Goal: Task Accomplishment & Management: Manage account settings

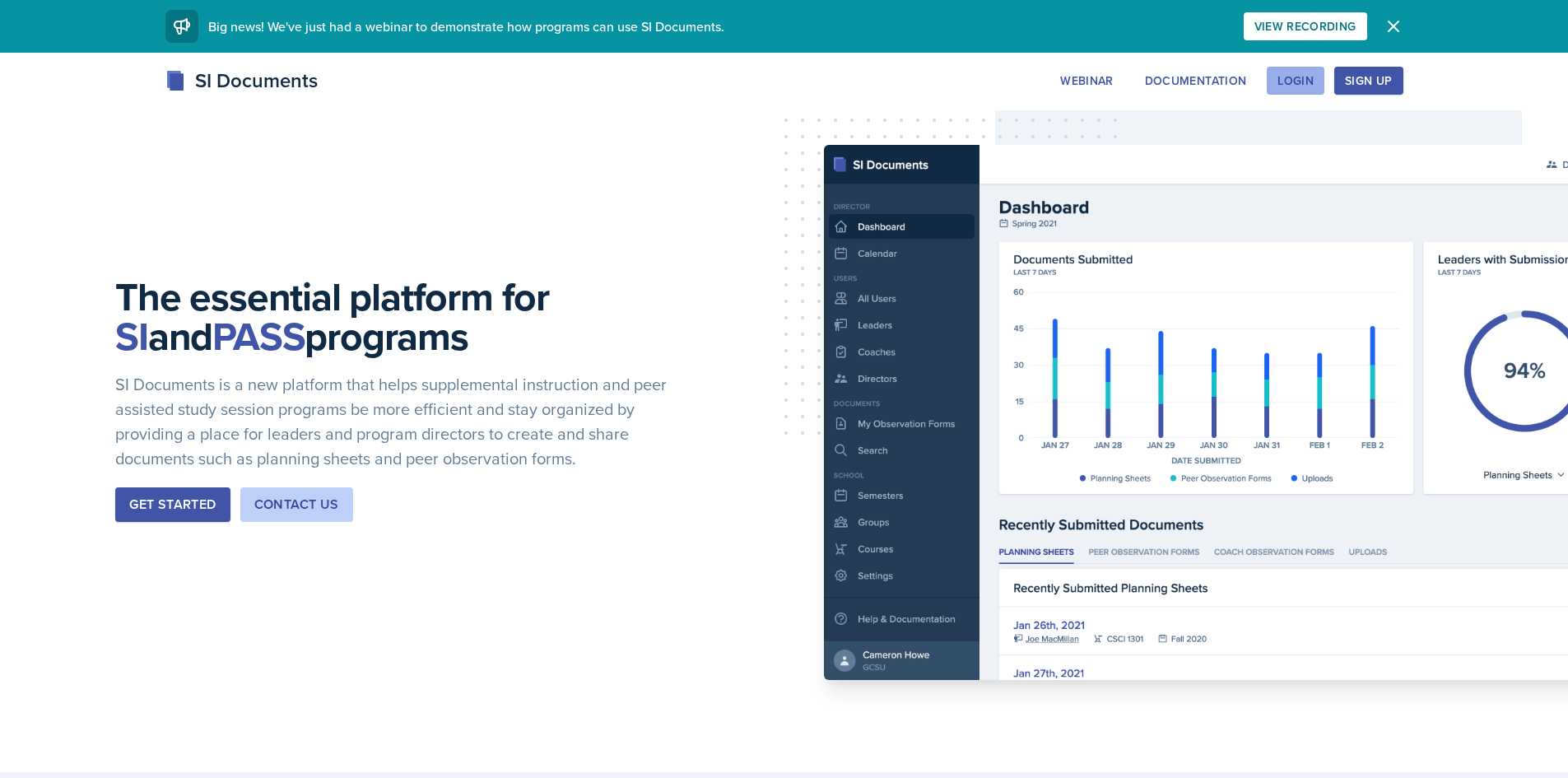
click at [1297, 74] on div "Login" at bounding box center [1297, 81] width 37 height 13
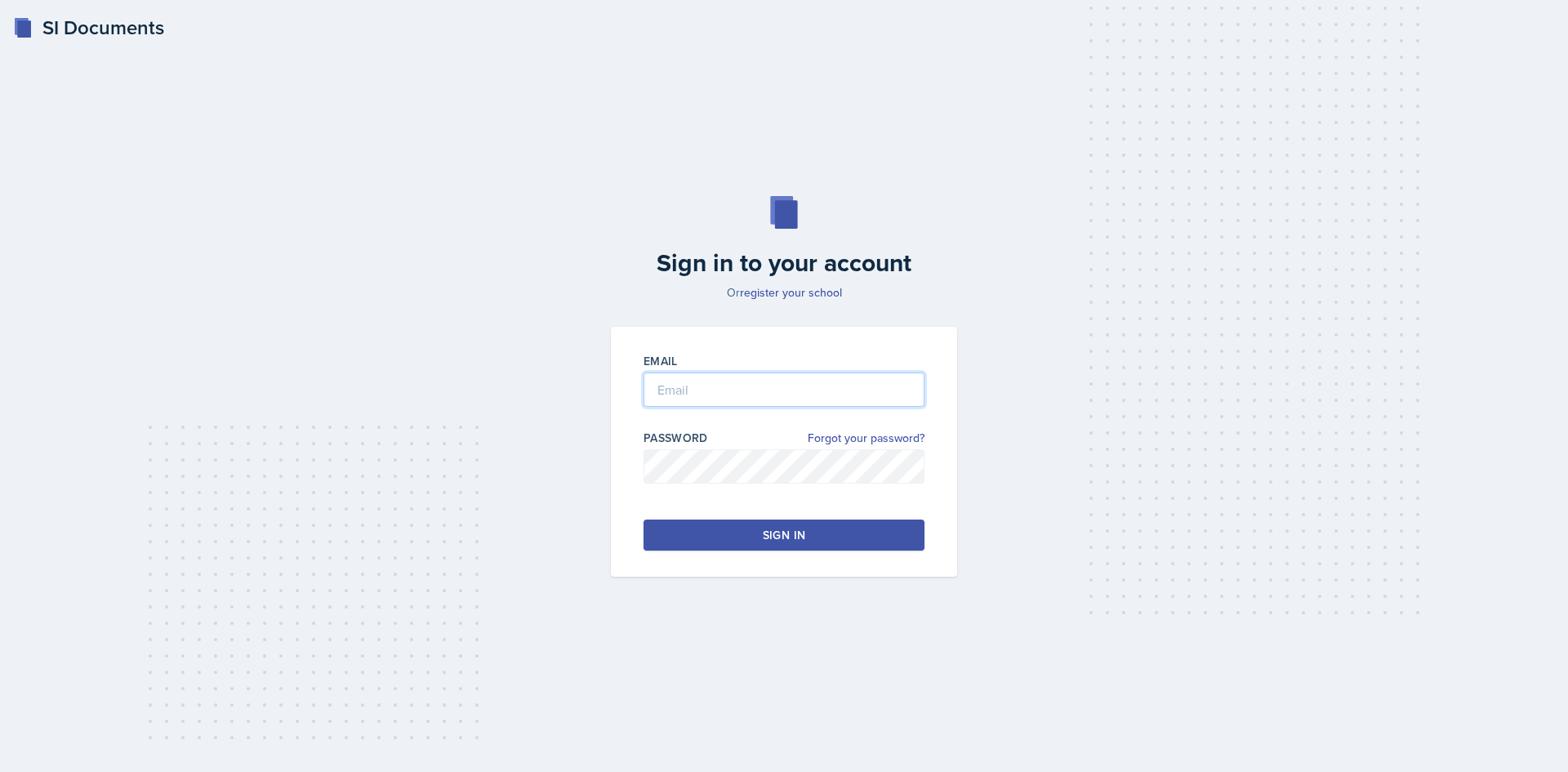
click at [852, 396] on input "email" at bounding box center [784, 389] width 281 height 35
type input "[EMAIL_ADDRESS][DOMAIN_NAME]"
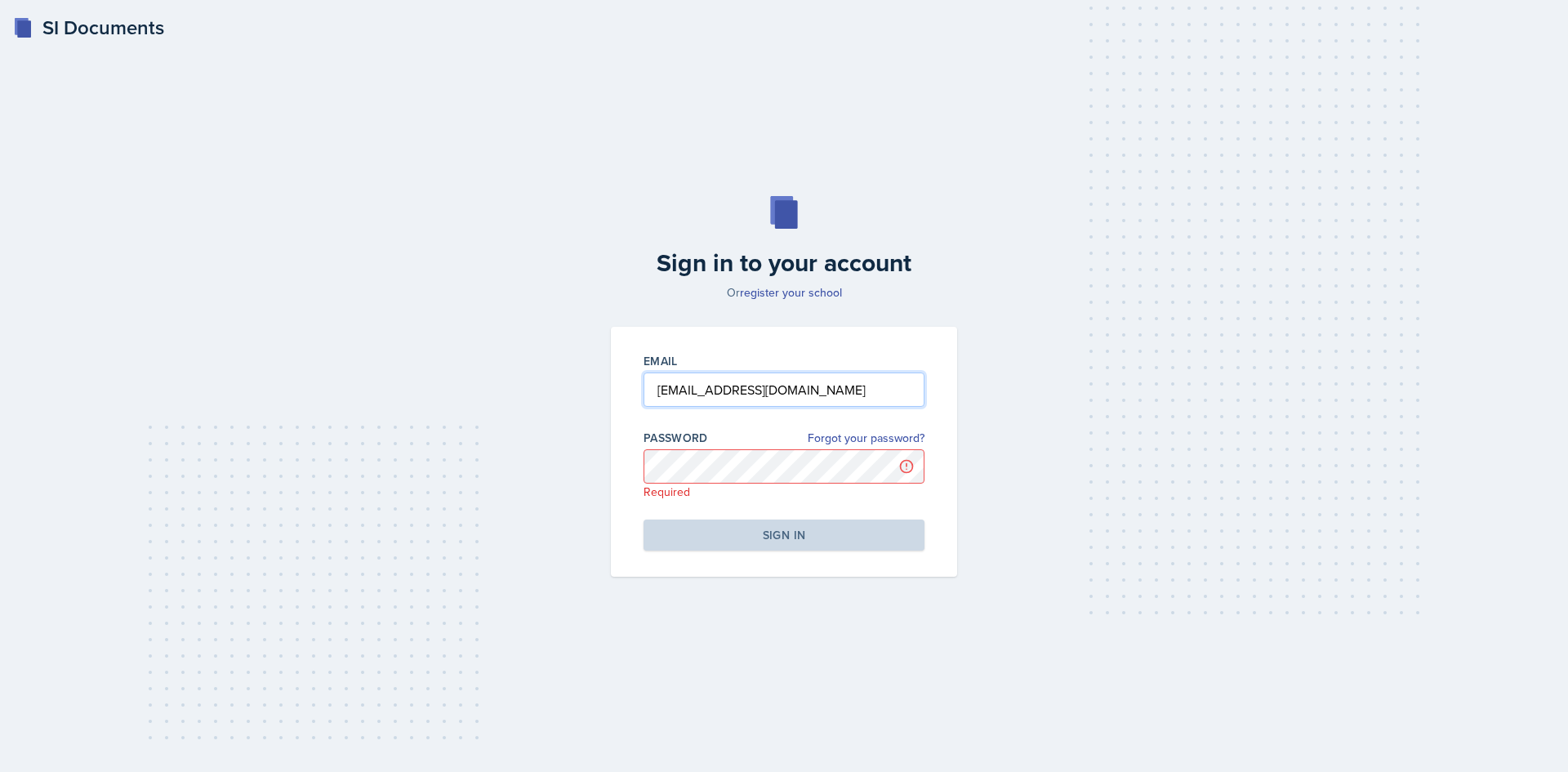
click at [867, 382] on input "[EMAIL_ADDRESS][DOMAIN_NAME]" at bounding box center [784, 389] width 281 height 35
type input "[EMAIL_ADDRESS][DOMAIN_NAME]"
drag, startPoint x: 872, startPoint y: 394, endPoint x: 560, endPoint y: 388, distance: 312.1
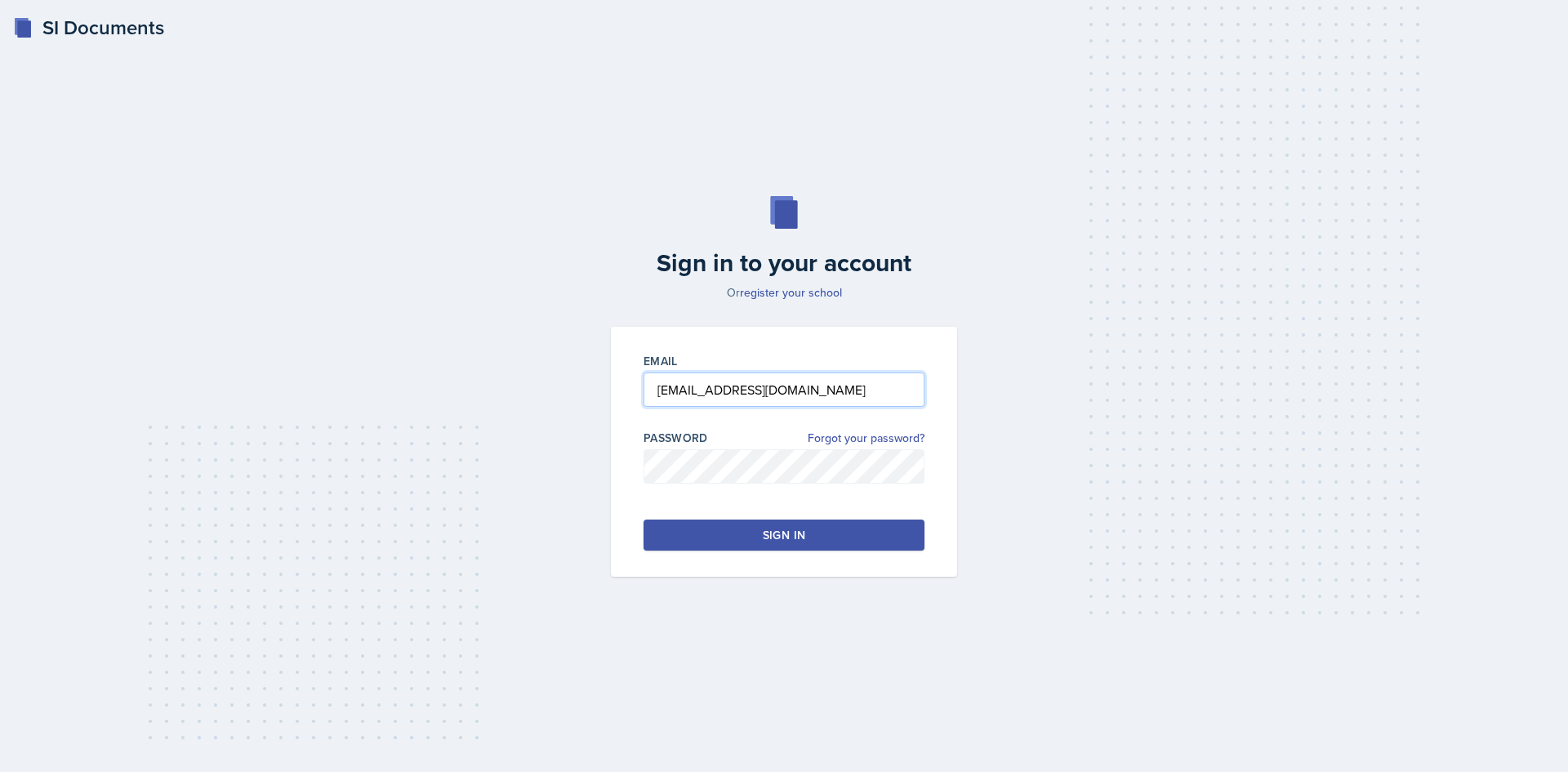
click at [560, 388] on div "Sign in to your account Or register your school Email [EMAIL_ADDRESS][DOMAIN_NA…" at bounding box center [784, 386] width 1516 height 485
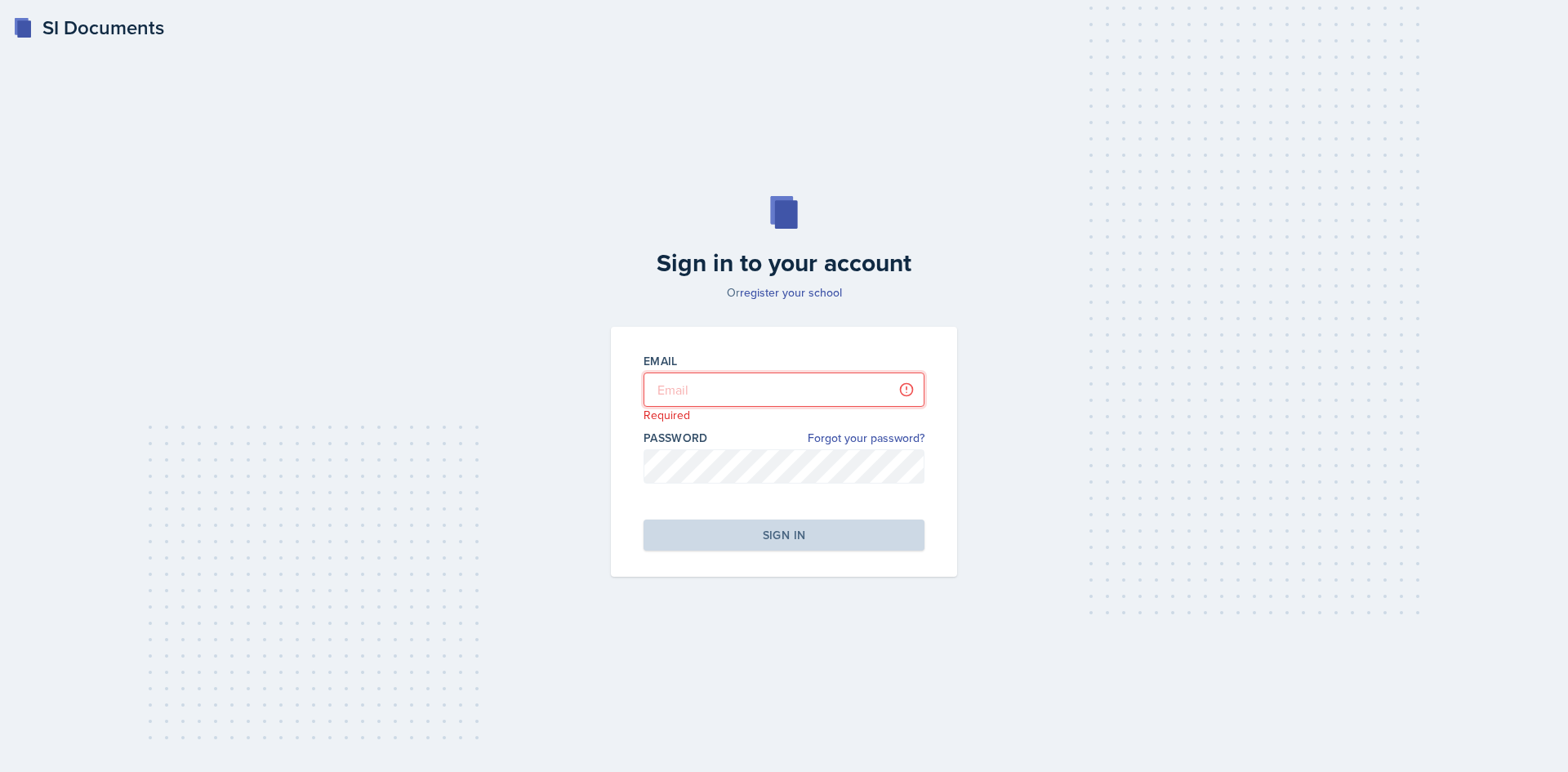
click at [740, 401] on input "email" at bounding box center [784, 389] width 281 height 35
type input "E"
type input "[EMAIL_ADDRESS][DOMAIN_NAME]"
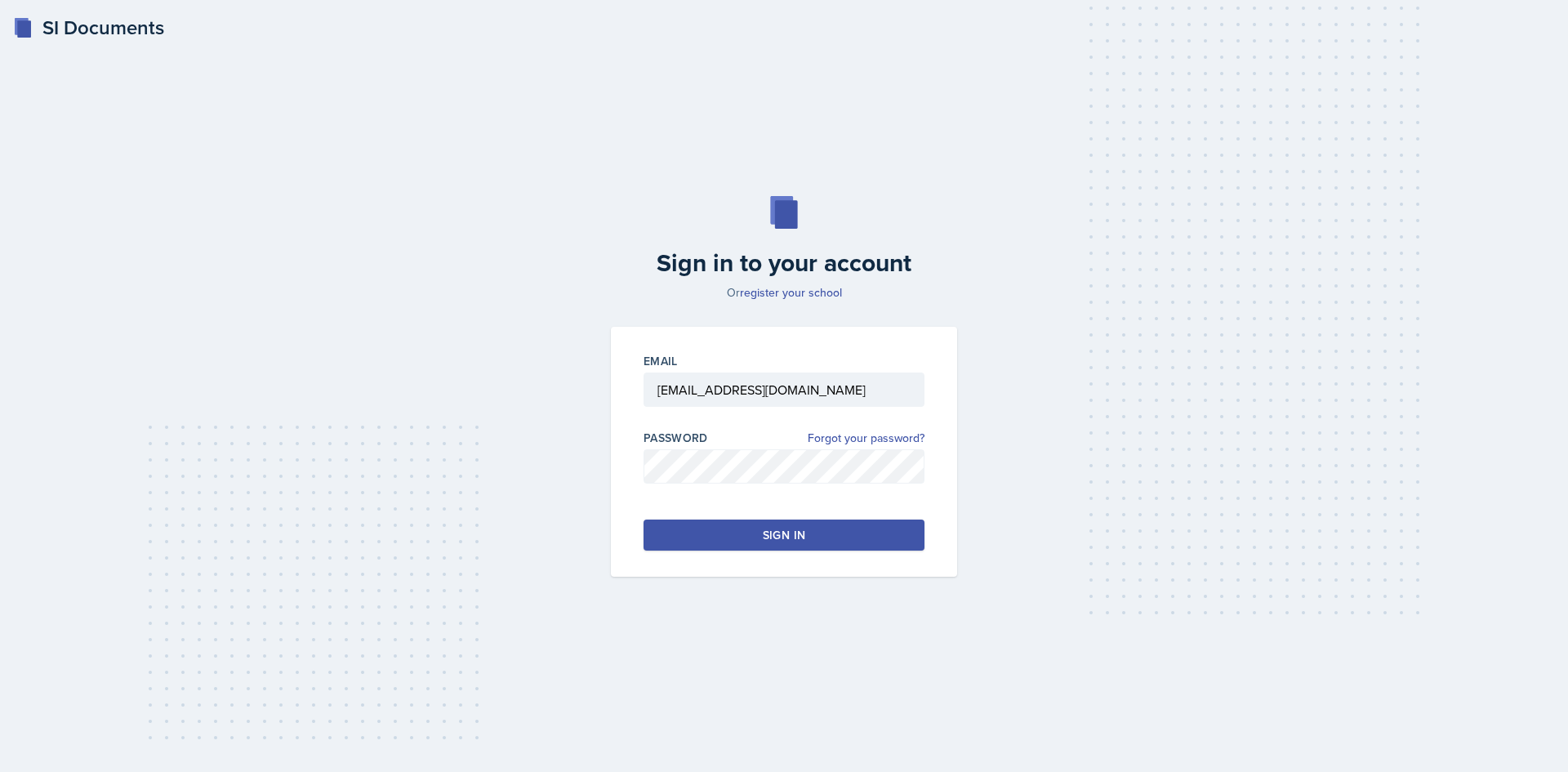
click at [788, 544] on button "Sign in" at bounding box center [784, 535] width 281 height 31
click at [869, 434] on link "Forgot your password?" at bounding box center [866, 437] width 116 height 17
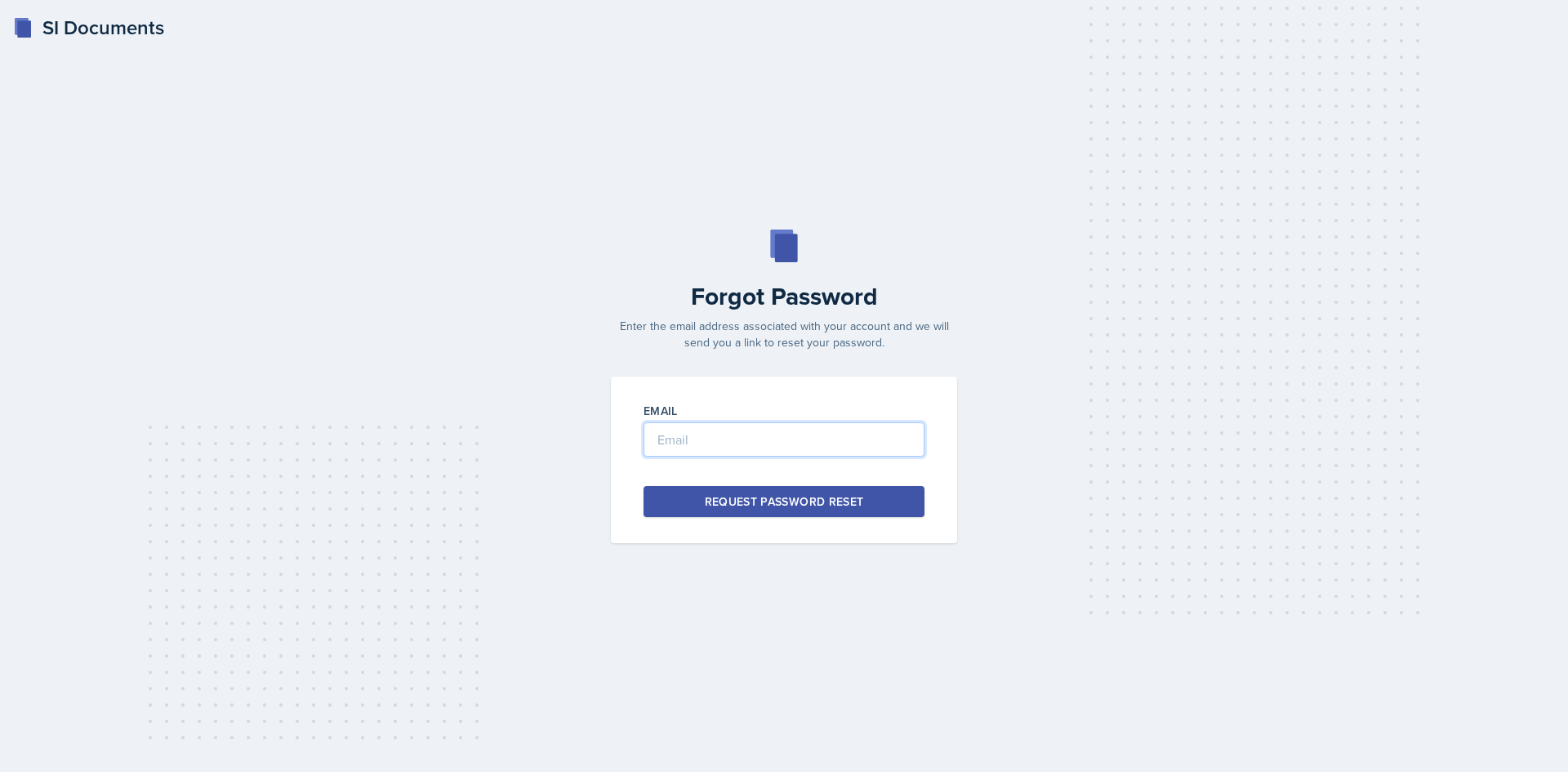
click at [701, 438] on input "email" at bounding box center [784, 439] width 281 height 35
type input "[EMAIL_ADDRESS][DOMAIN_NAME]"
click at [811, 496] on div "Request Password Reset" at bounding box center [784, 501] width 159 height 16
click at [870, 495] on button "Request Password Reset" at bounding box center [784, 501] width 281 height 31
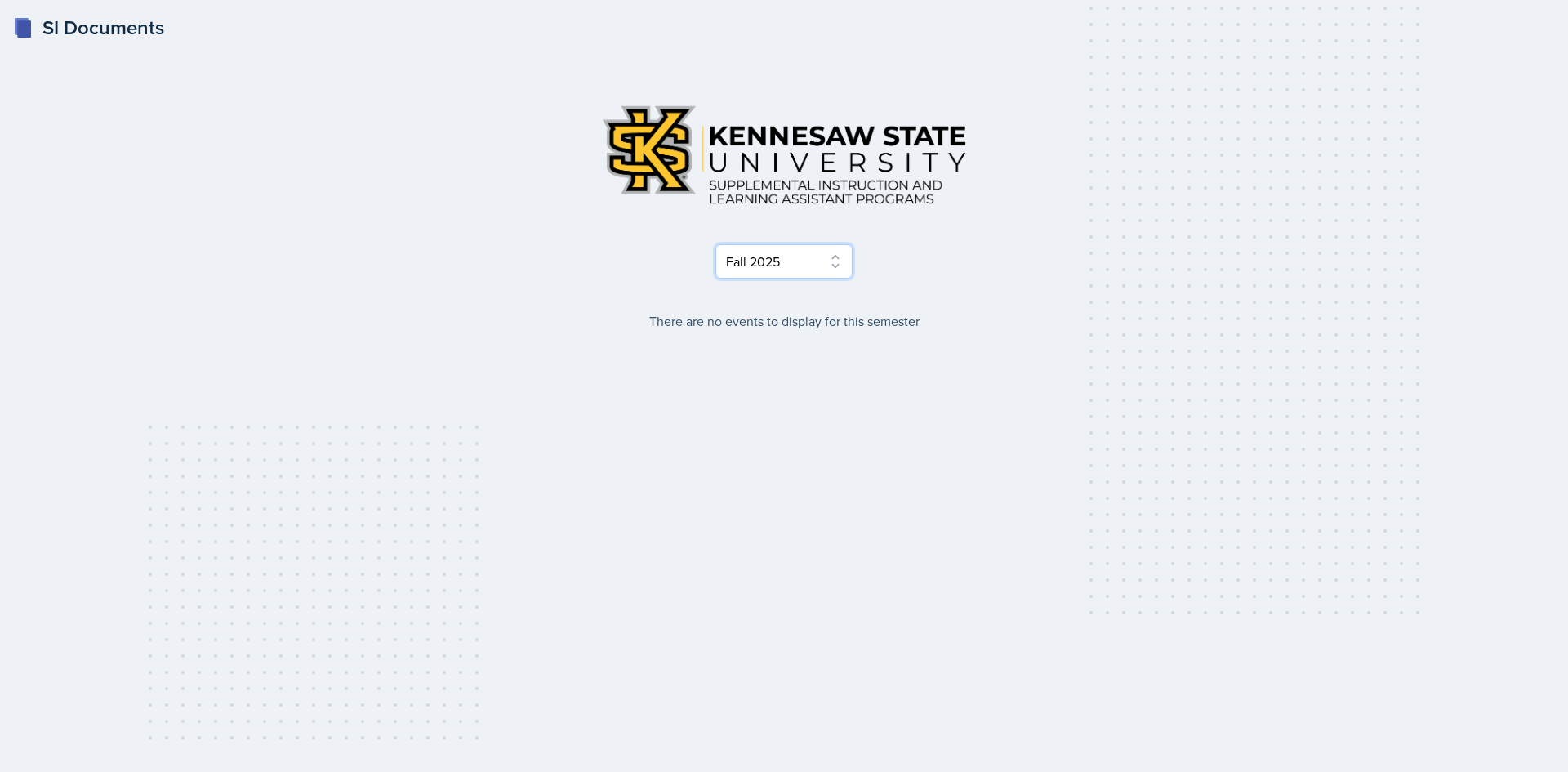
click at [834, 267] on select "Select Semester Fall 2025 Summer 2025 Spring 2025 Fall 2024 Summer 2024 Spring …" at bounding box center [784, 261] width 137 height 35
select select "515a866e-7596-43ee-a538-4da7a47c8e37"
click at [716, 244] on select "Select Semester Fall 2025 Summer 2025 Spring 2025 Fall 2024 Summer 2024 Spring …" at bounding box center [784, 261] width 137 height 35
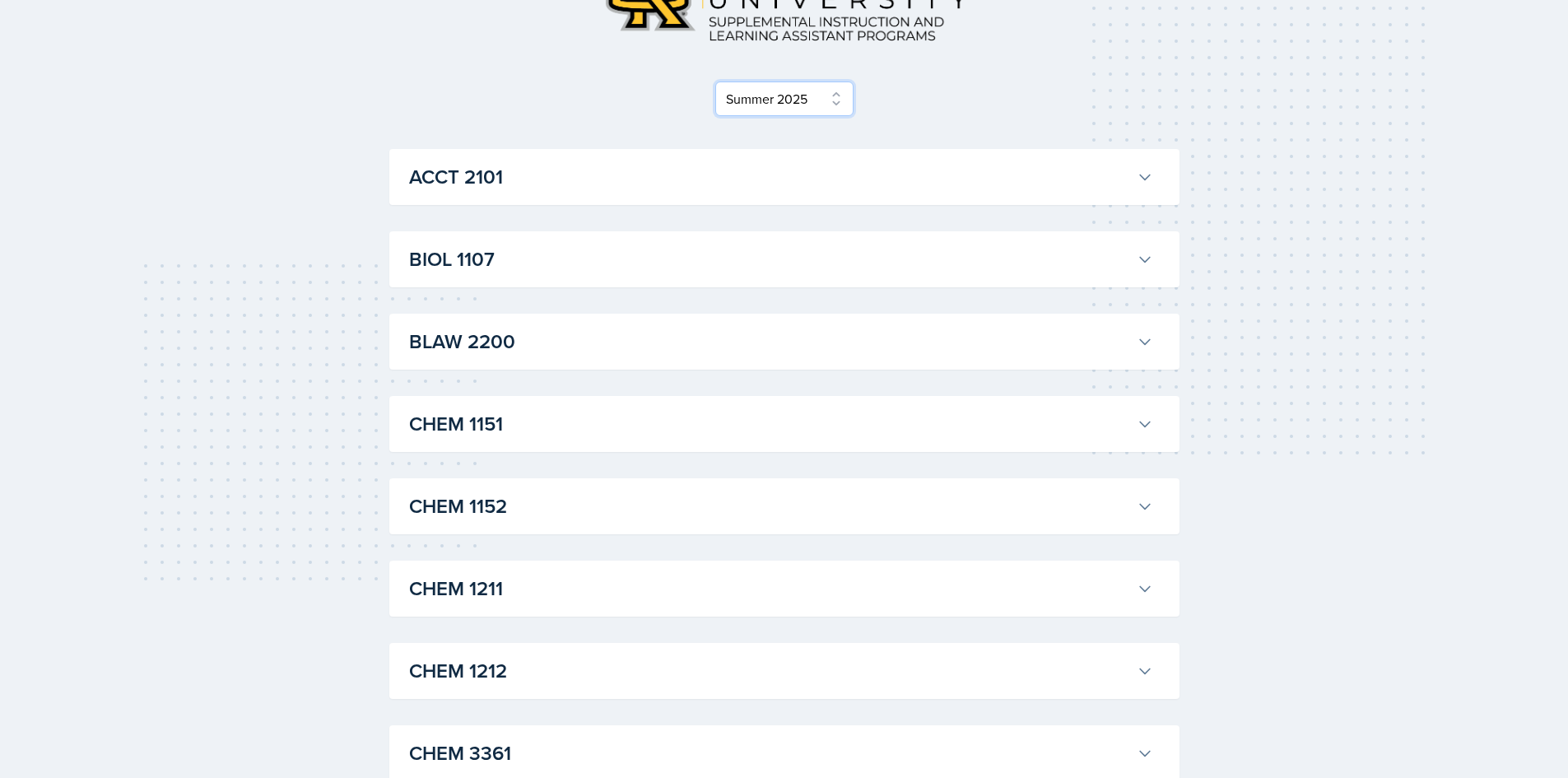
scroll to position [247, 0]
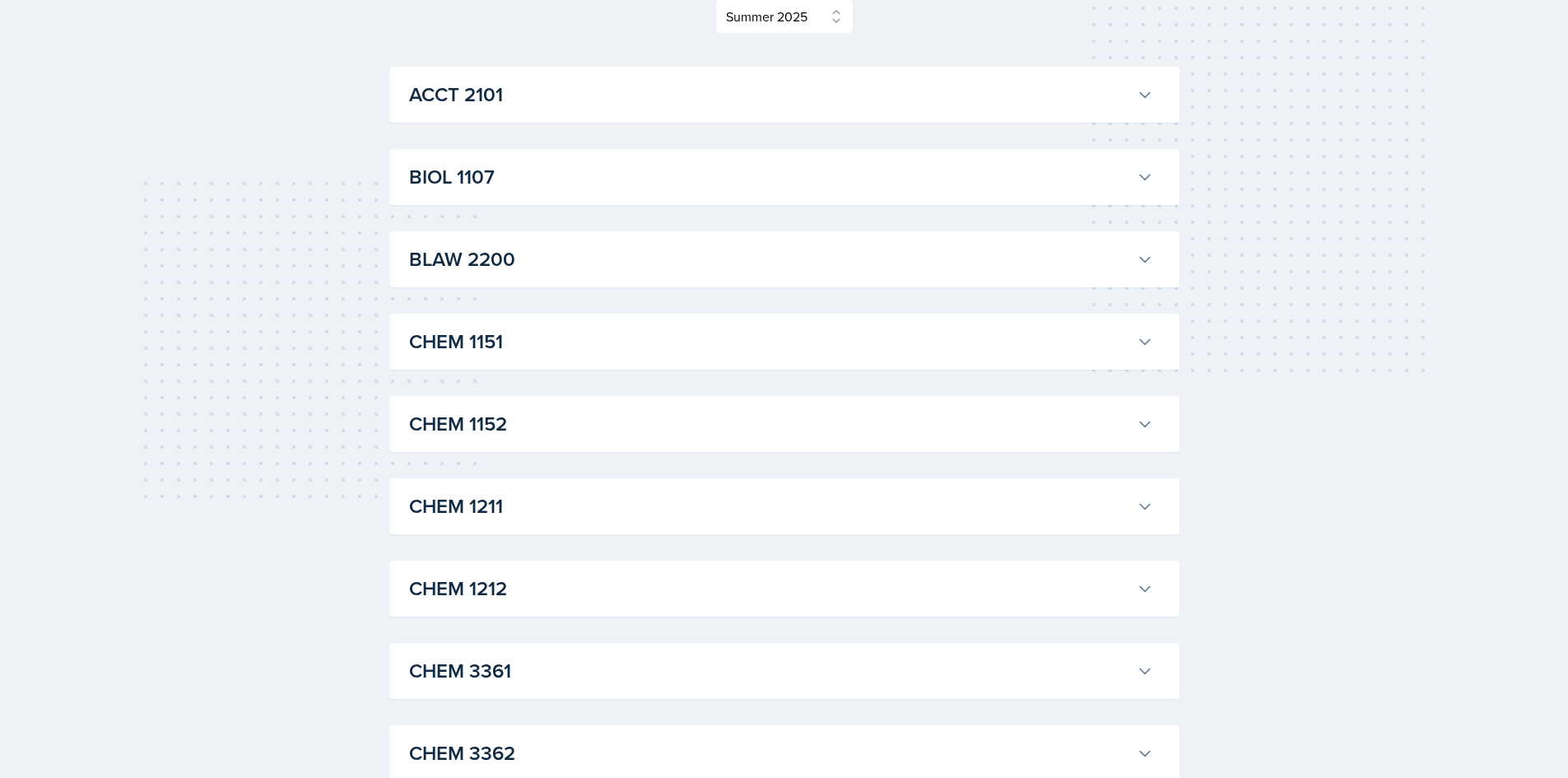
click at [615, 88] on h3 "ACCT 2101" at bounding box center [769, 94] width 722 height 29
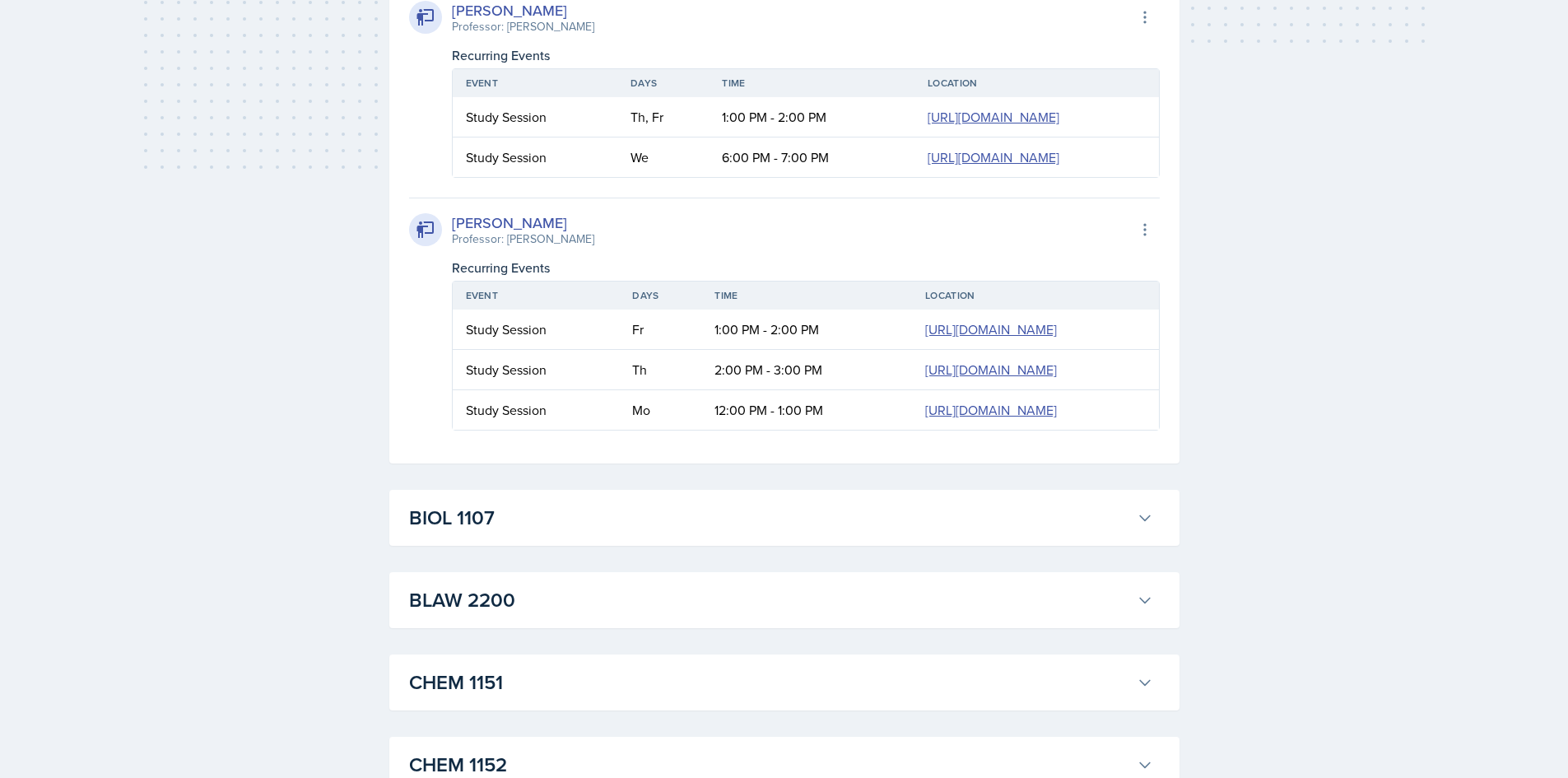
scroll to position [740, 0]
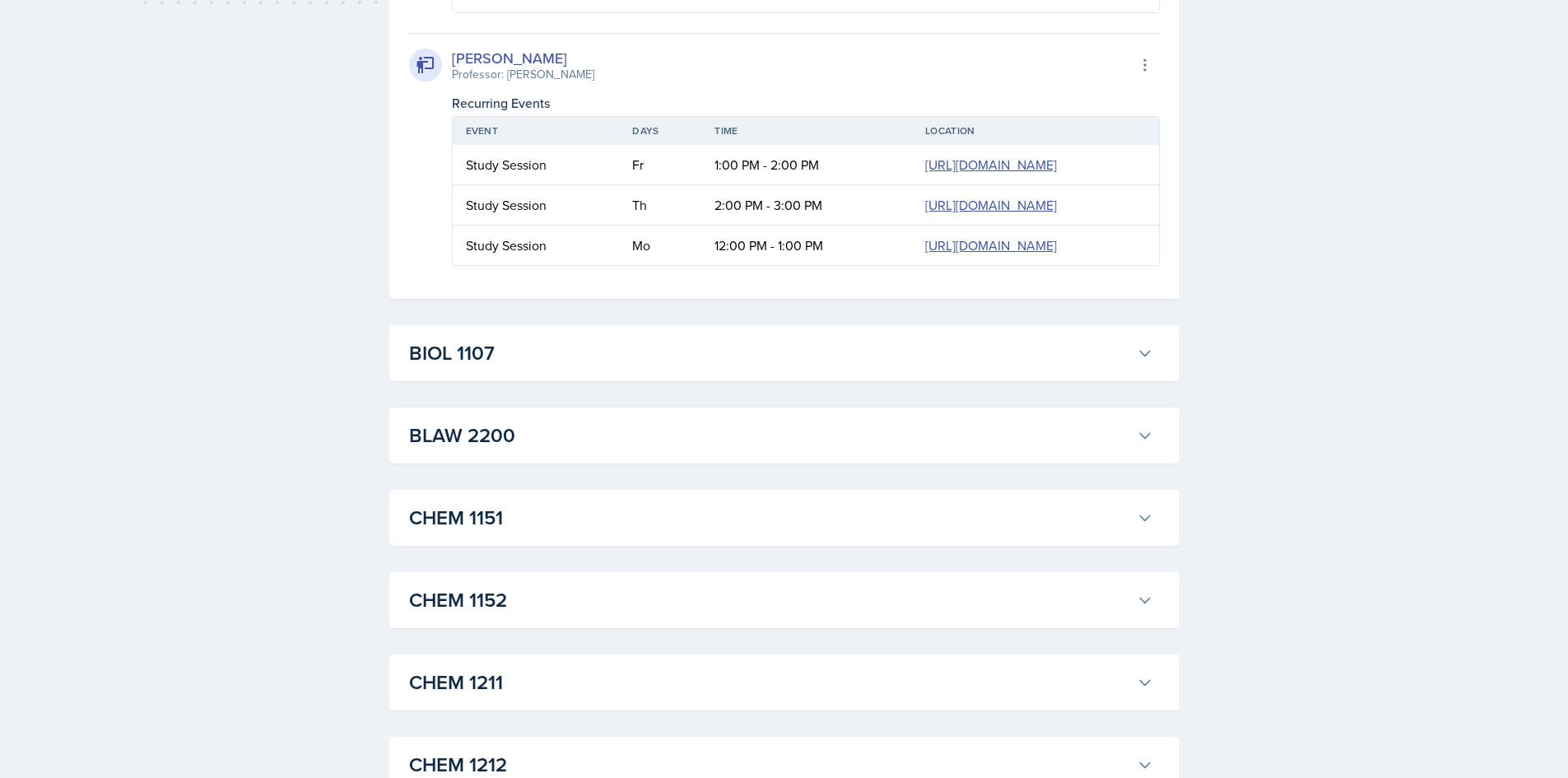
click at [753, 352] on h3 "BIOL 1107" at bounding box center [769, 353] width 722 height 29
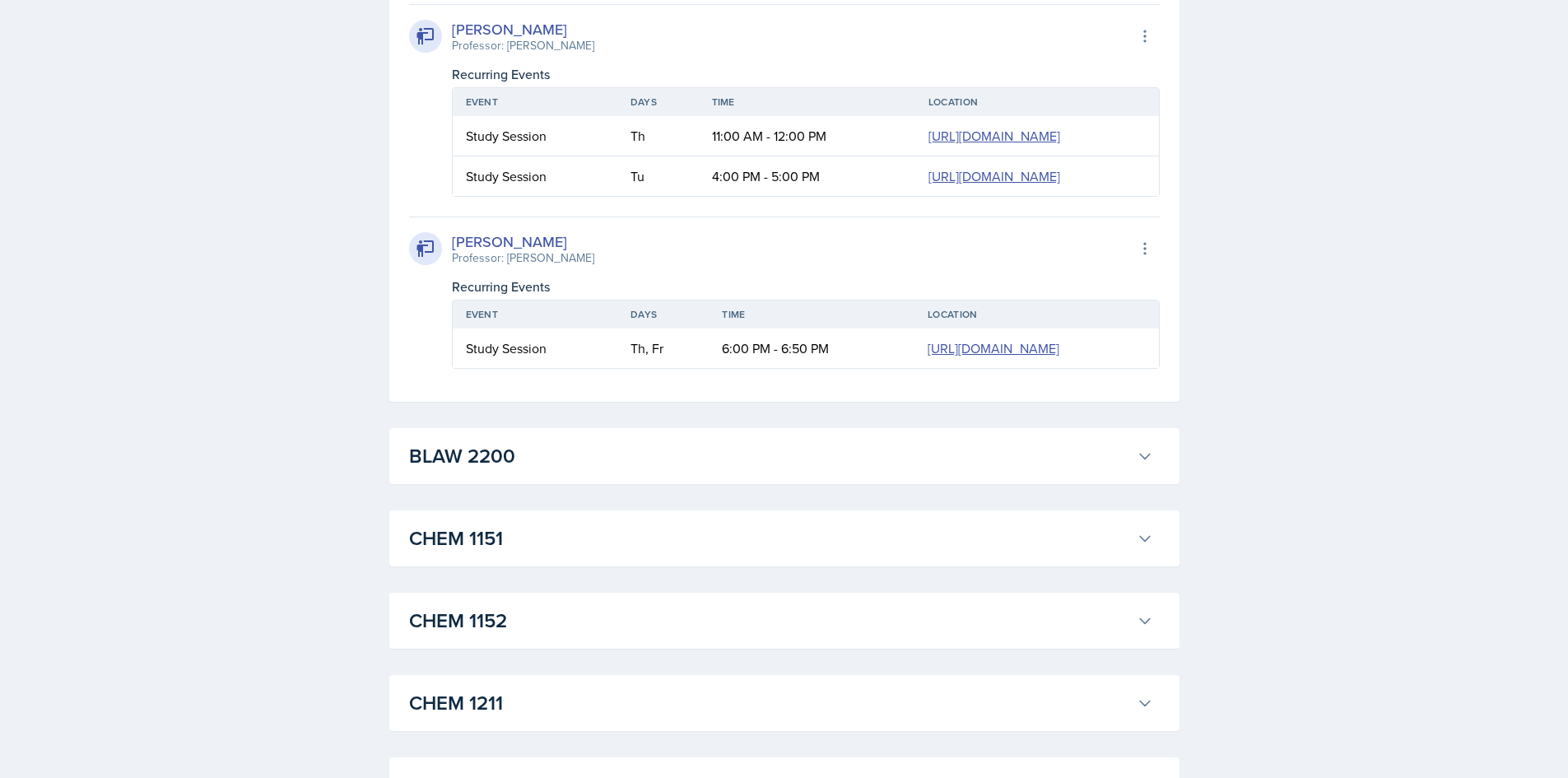
scroll to position [1481, 0]
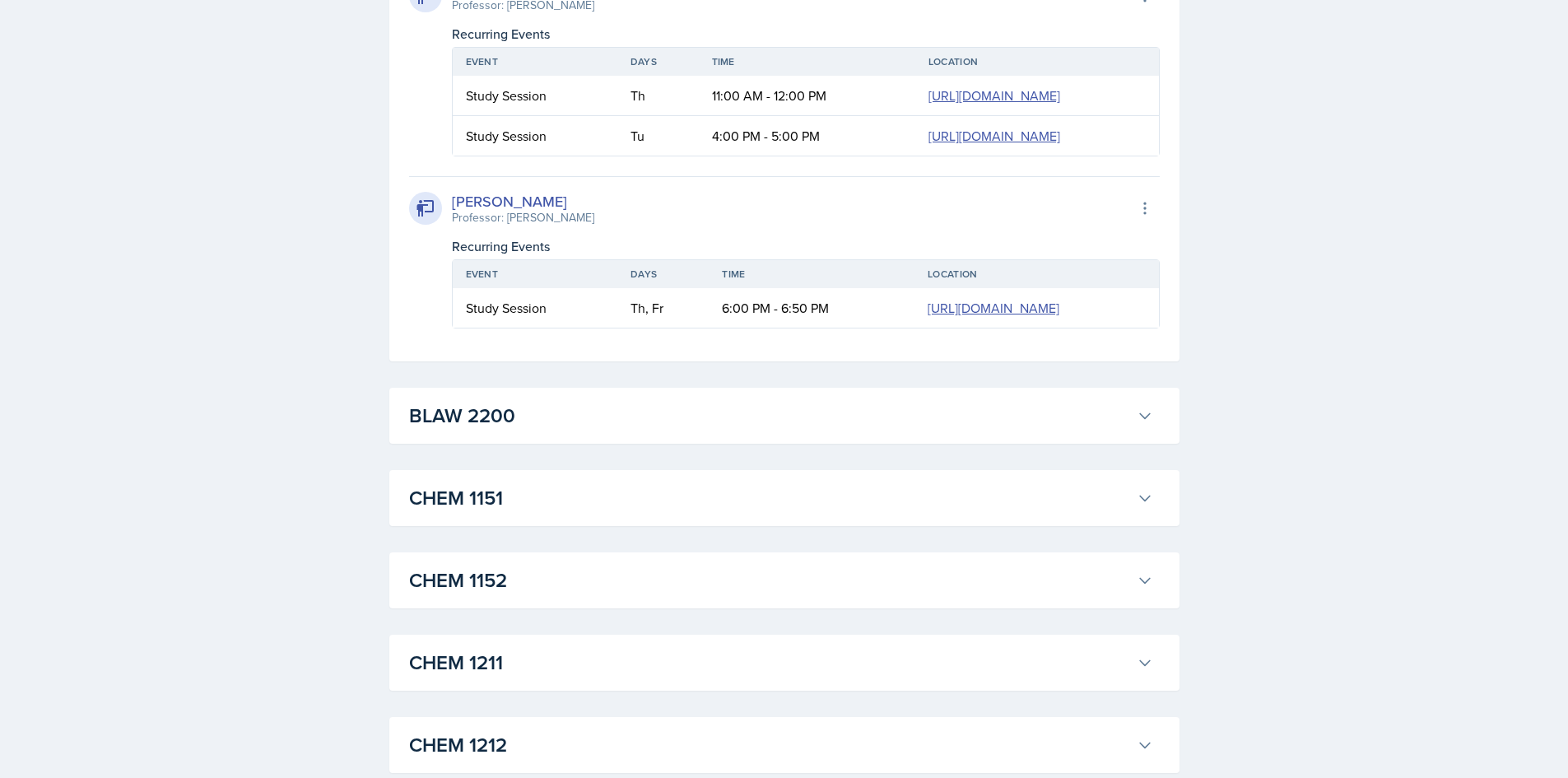
click at [634, 409] on h3 "BLAW 2200" at bounding box center [769, 415] width 722 height 29
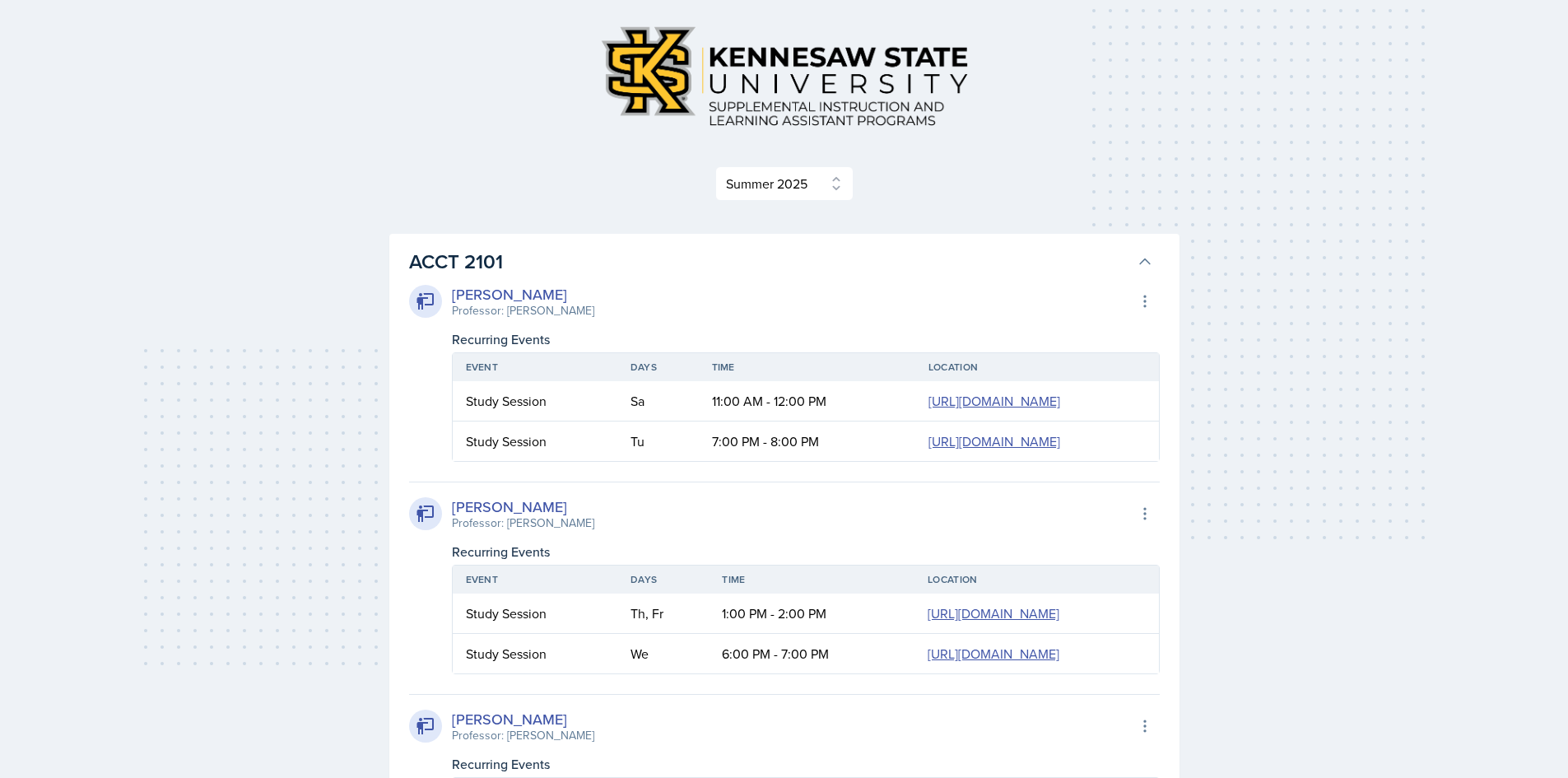
scroll to position [0, 0]
